Goal: Communication & Community: Answer question/provide support

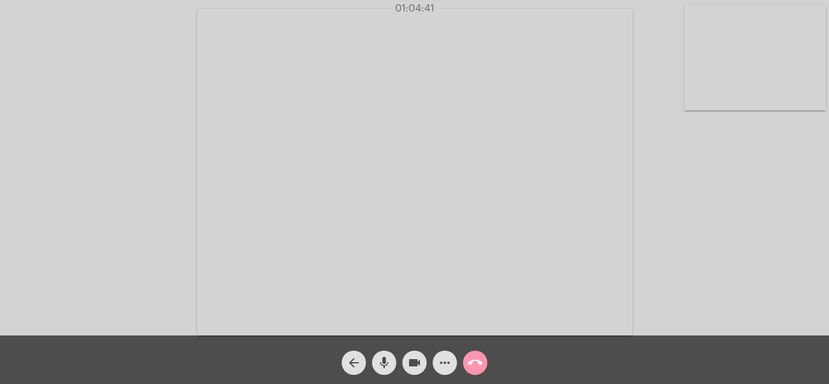
click at [477, 362] on mat-icon "call_end" at bounding box center [475, 363] width 15 height 15
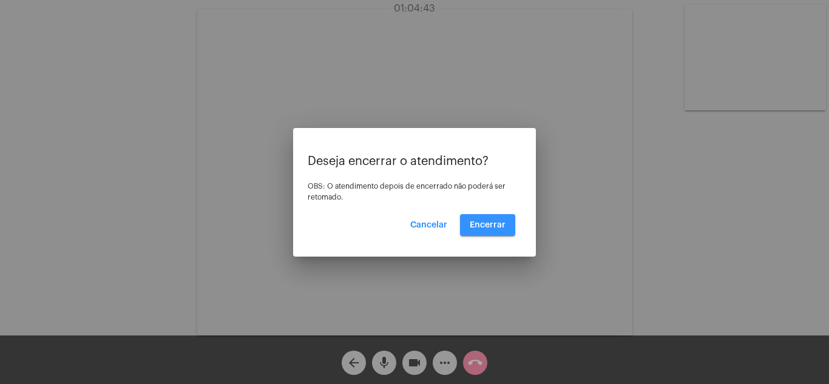
click at [493, 228] on span "Encerrar" at bounding box center [488, 225] width 36 height 8
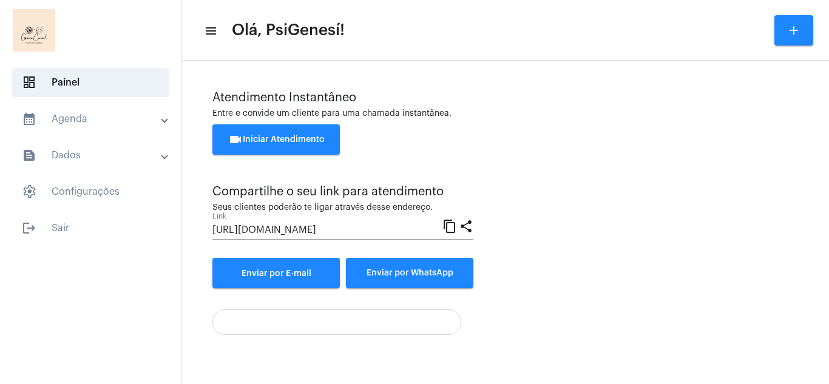
click at [290, 139] on span "videocam Iniciar Atendimento" at bounding box center [276, 139] width 96 height 8
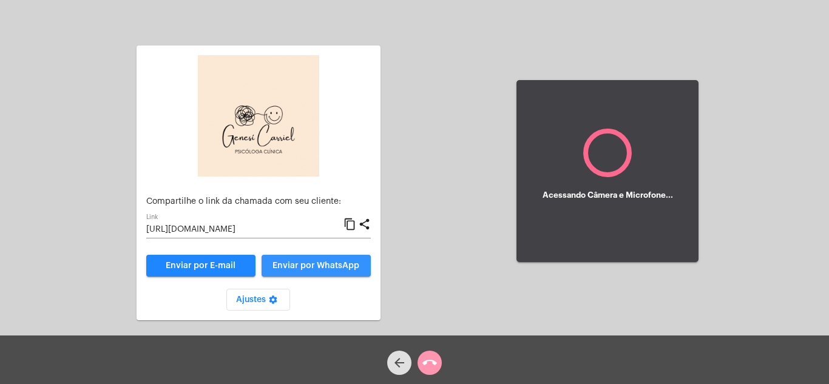
click at [311, 274] on button "Enviar por WhatsApp" at bounding box center [316, 266] width 109 height 22
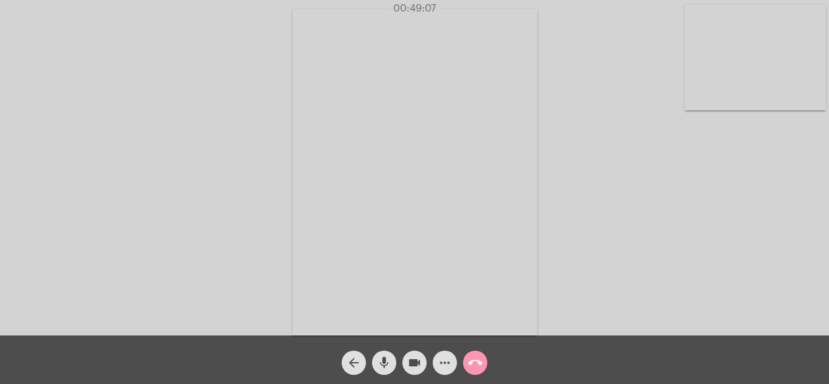
click at [482, 359] on mat-icon "call_end" at bounding box center [475, 363] width 15 height 15
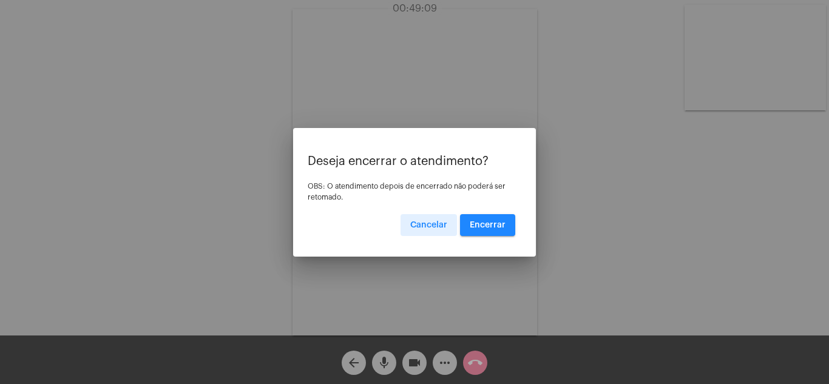
click at [493, 233] on button "Encerrar" at bounding box center [487, 225] width 55 height 22
